Goal: Task Accomplishment & Management: Manage account settings

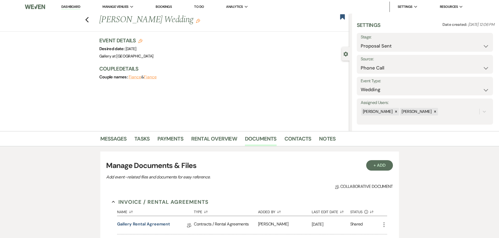
select select "6"
select select "22"
click at [88, 20] on icon "Previous" at bounding box center [87, 20] width 4 height 6
select select "6"
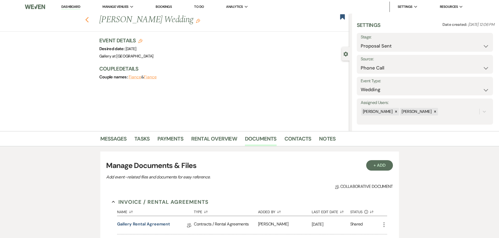
select select "6"
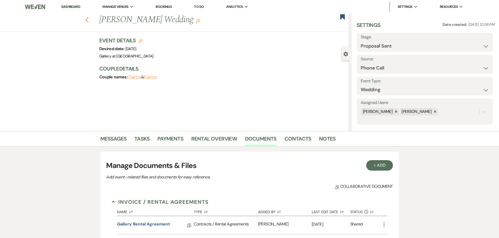
select select "6"
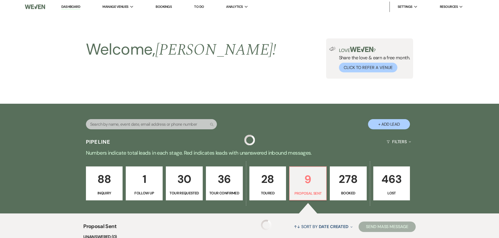
scroll to position [131, 0]
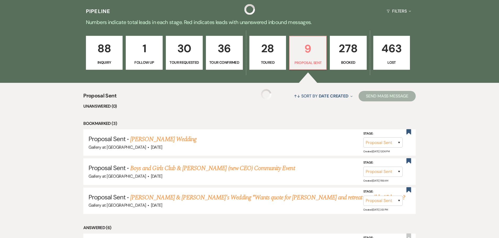
select select "6"
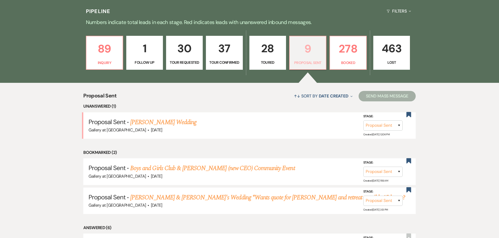
click at [321, 55] on p "9" at bounding box center [308, 49] width 30 height 18
click at [344, 52] on p "278" at bounding box center [348, 49] width 30 height 18
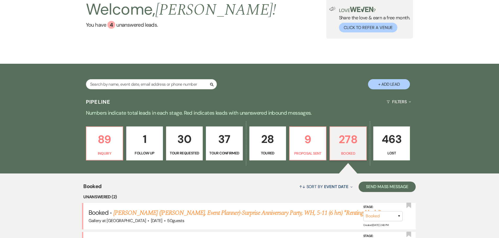
scroll to position [131, 0]
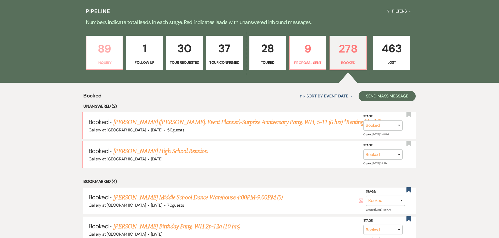
click at [104, 68] on link "89 Inquiry" at bounding box center [104, 53] width 37 height 34
